Goal: Task Accomplishment & Management: Use online tool/utility

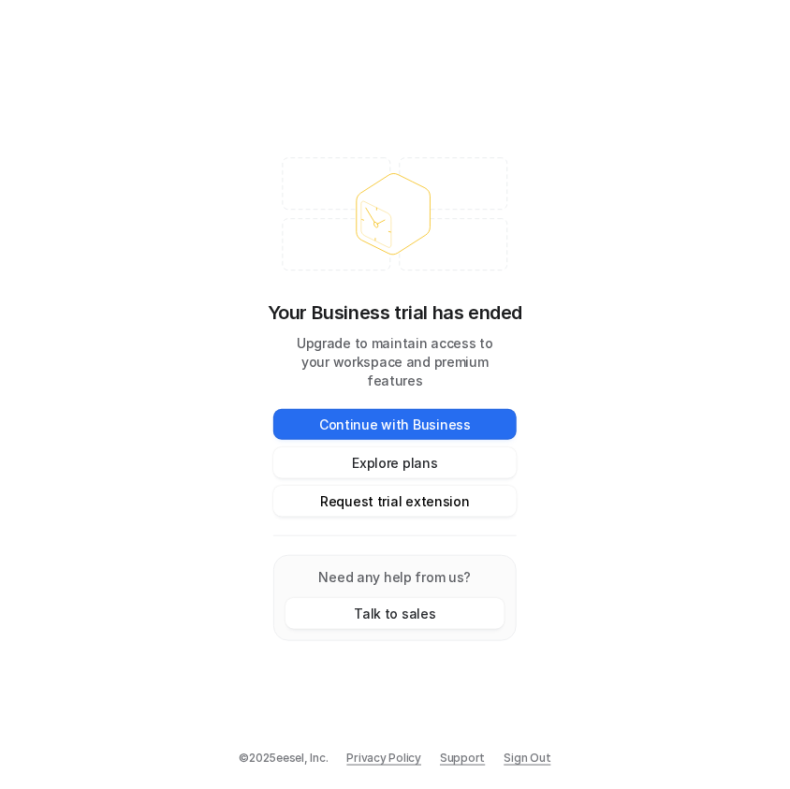
click at [426, 495] on button "Request trial extension" at bounding box center [394, 501] width 243 height 31
click at [517, 758] on link "Sign Out" at bounding box center [527, 757] width 47 height 17
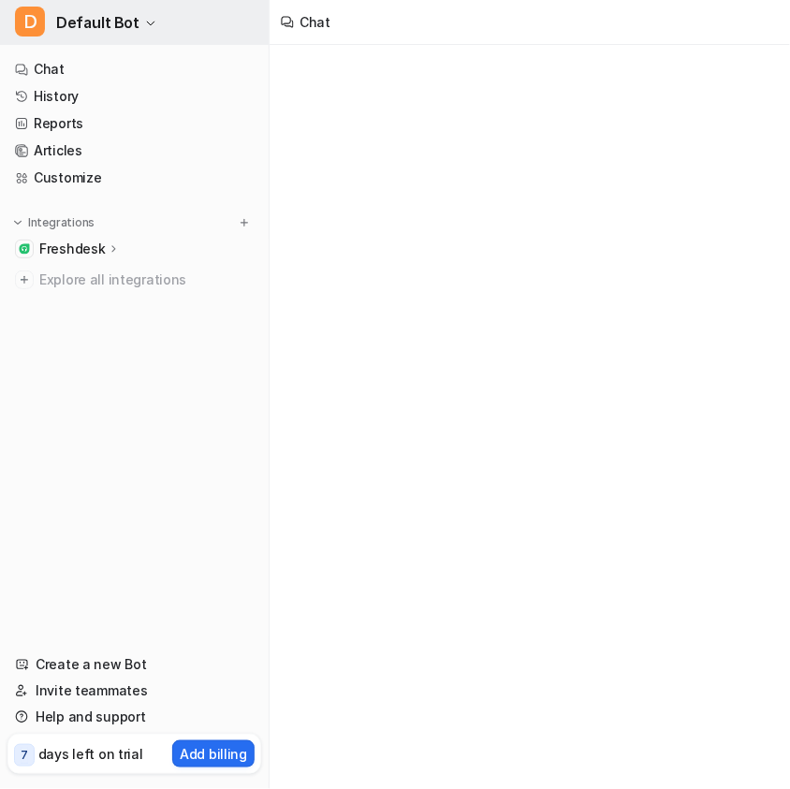
click at [132, 25] on span "Default Bot" at bounding box center [97, 22] width 83 height 26
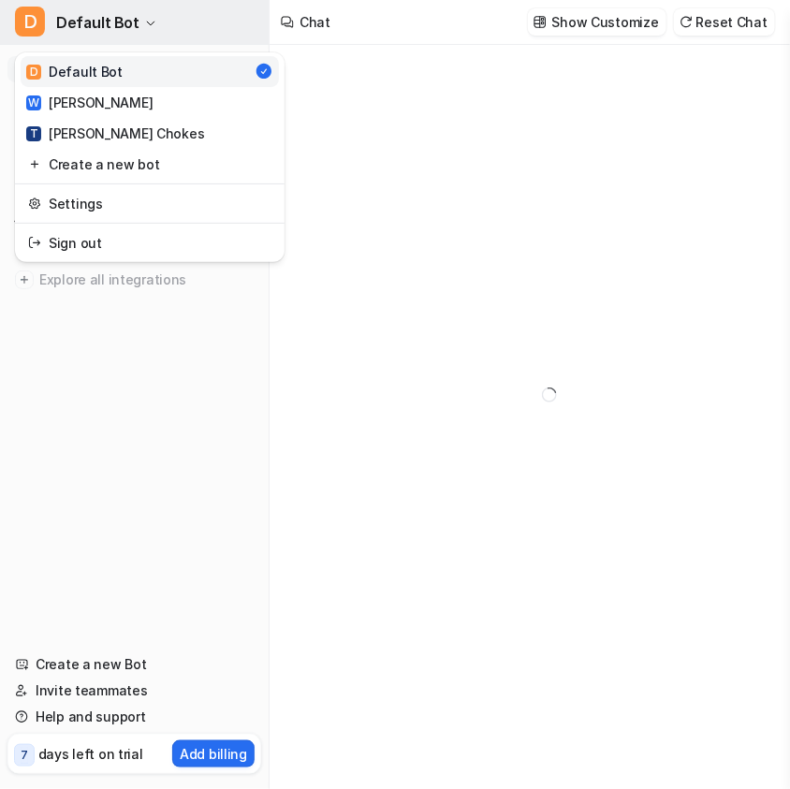
type textarea "**********"
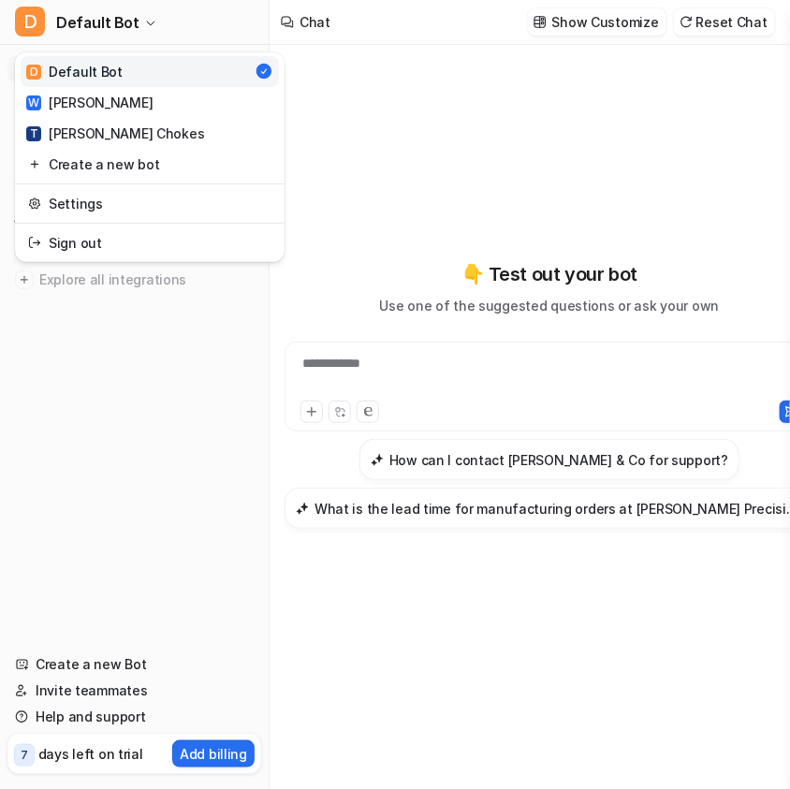
click at [138, 314] on div "D Default Bot D Default Bot W Westley Richards T Teague Chokes Create a new bot…" at bounding box center [134, 394] width 269 height 789
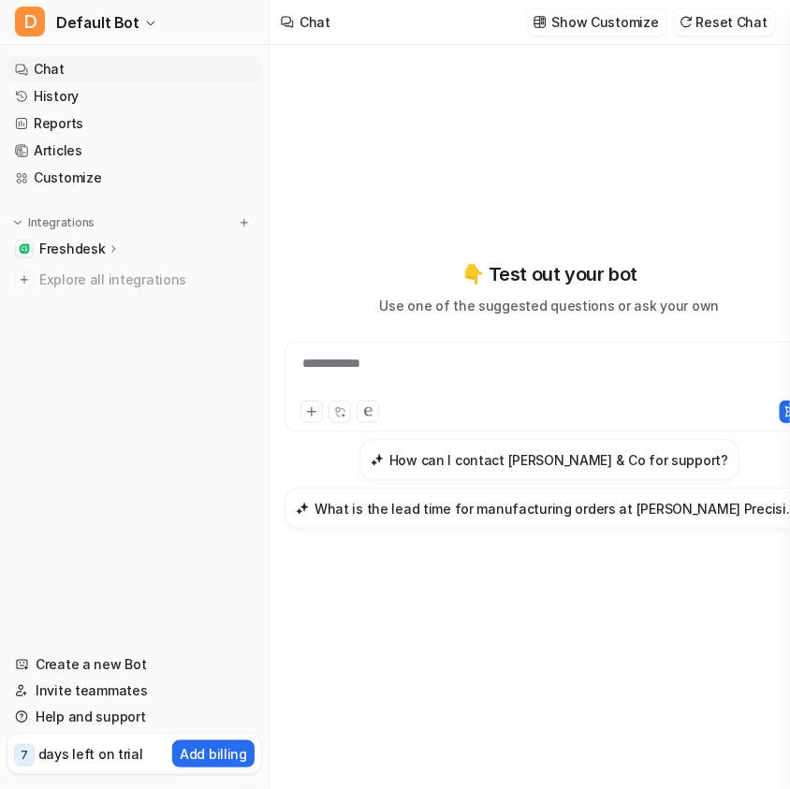
click at [112, 250] on icon at bounding box center [114, 248] width 4 height 7
click at [105, 303] on link "Sources" at bounding box center [144, 303] width 234 height 26
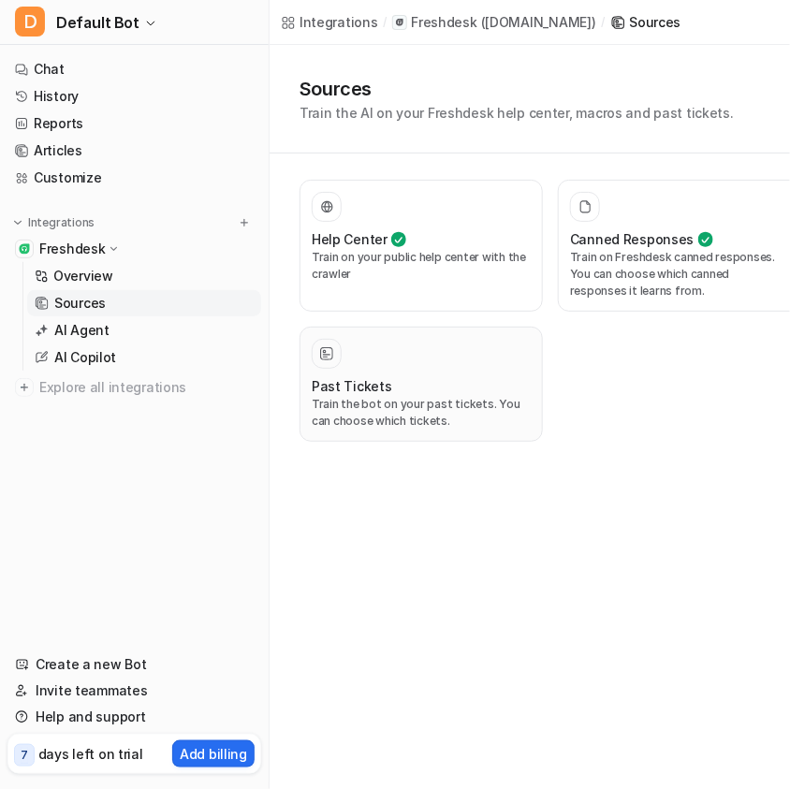
click at [383, 376] on h3 "Past Tickets" at bounding box center [352, 386] width 80 height 20
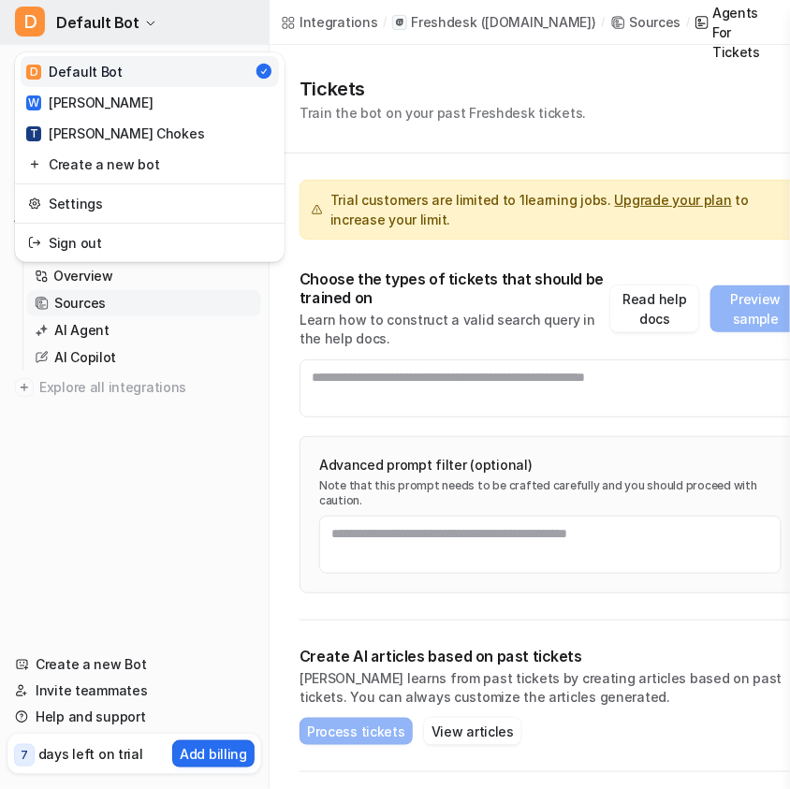
click at [138, 29] on button "D Default Bot" at bounding box center [134, 22] width 269 height 45
click at [162, 10] on button "D Default Bot" at bounding box center [134, 22] width 269 height 45
